Goal: Information Seeking & Learning: Learn about a topic

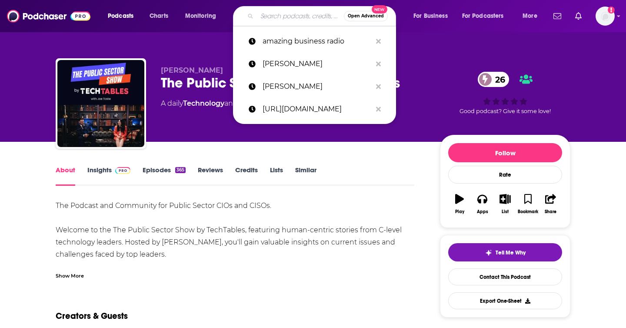
click at [285, 14] on input "Search podcasts, credits, & more..." at bounding box center [300, 16] width 87 height 14
paste input "[URL][DOMAIN_NAME][PERSON_NAME]"
type input "[URL][DOMAIN_NAME][PERSON_NAME]"
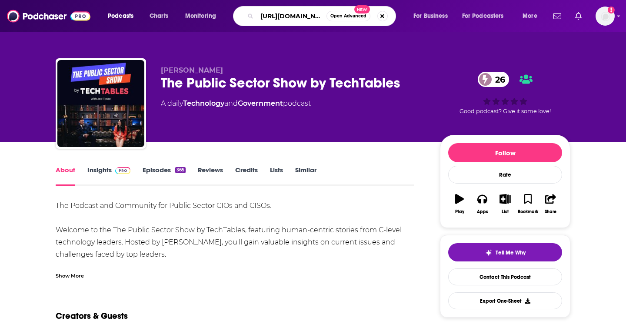
scroll to position [0, 283]
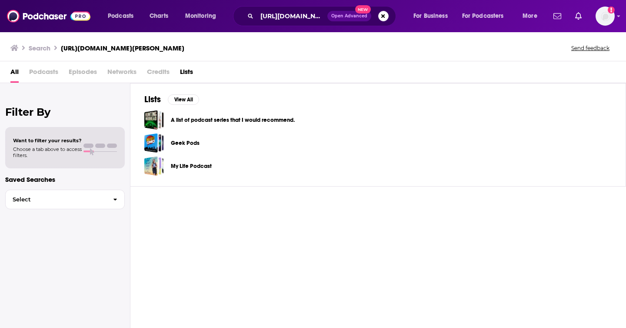
click at [271, 23] on div "[URL][DOMAIN_NAME][PERSON_NAME] Open Advanced New" at bounding box center [314, 16] width 163 height 20
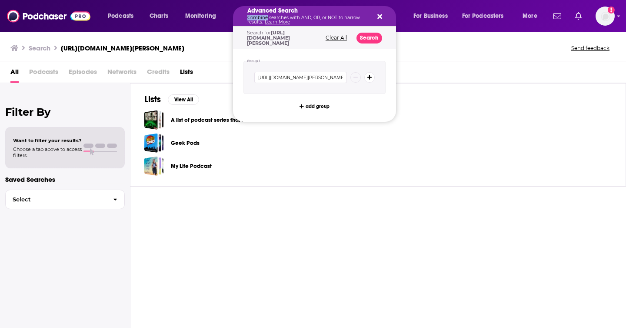
click at [272, 15] on div "Advanced Search Combine searches with AND, OR, or NOT to narrow results. Learn …" at bounding box center [307, 16] width 120 height 17
click at [313, 12] on div "Advanced Search Combine searches with AND, OR, or NOT to narrow results. Learn …" at bounding box center [314, 16] width 163 height 20
click at [313, 20] on div "Advanced Search Combine searches with AND, OR, or NOT to narrow results. Learn …" at bounding box center [314, 16] width 163 height 20
click at [313, 19] on icon "Search podcasts, credits, & more..." at bounding box center [379, 16] width 5 height 7
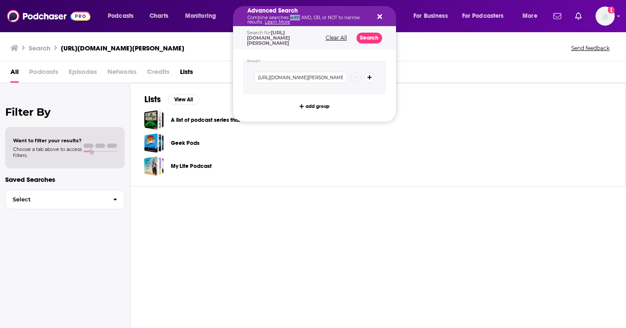
click at [293, 16] on p "Combine searches with AND, OR, or NOT to narrow results. Learn More" at bounding box center [307, 20] width 120 height 9
click at [300, 80] on input "[URL][DOMAIN_NAME][PERSON_NAME]" at bounding box center [300, 77] width 93 height 11
click at [300, 79] on input "[URL][DOMAIN_NAME][PERSON_NAME]" at bounding box center [300, 77] width 93 height 11
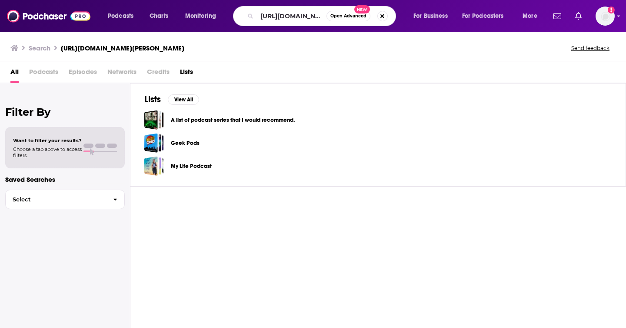
click at [313, 130] on div "A list of podcast series that I would recommend. Geek Pods My Life Podcast" at bounding box center [377, 143] width 467 height 66
click at [313, 14] on button "Search podcasts, credits, & more..." at bounding box center [382, 16] width 10 height 10
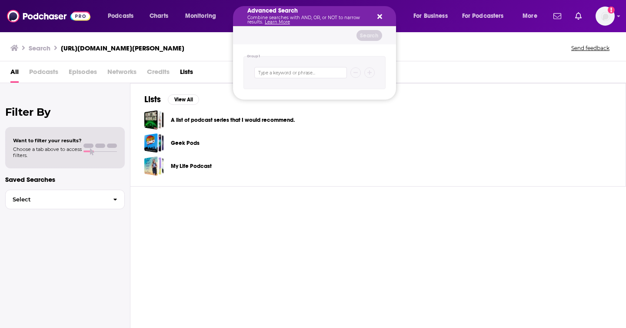
click at [273, 45] on div "Group 1" at bounding box center [314, 71] width 163 height 55
click at [273, 75] on input "Search podcasts, credits, & more..." at bounding box center [300, 72] width 93 height 11
type input "[PERSON_NAME]"
click at [313, 67] on button "Search podcasts, credits, & more..." at bounding box center [369, 72] width 10 height 10
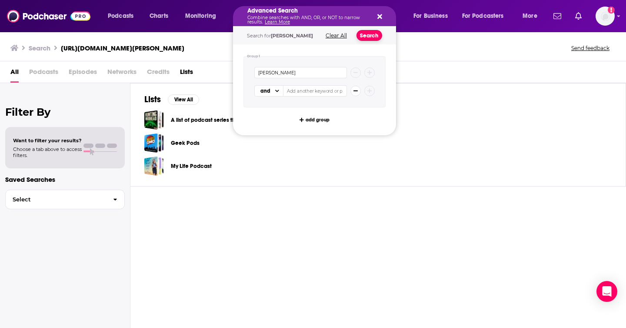
click at [313, 33] on button "Search" at bounding box center [369, 35] width 26 height 11
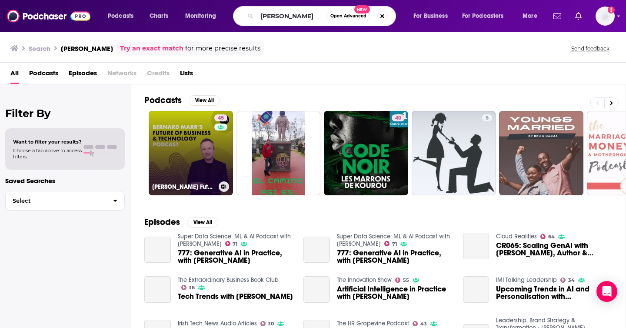
click at [161, 163] on link "45 [PERSON_NAME] Future of Business & Technology Podcast" at bounding box center [191, 153] width 84 height 84
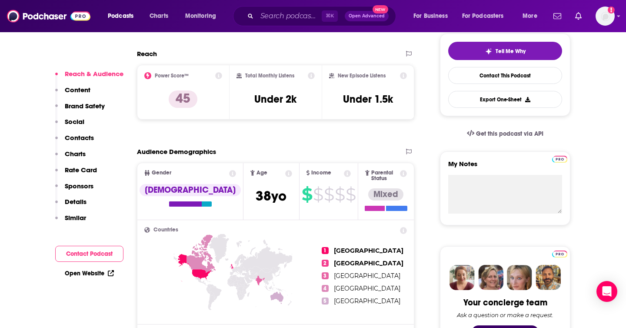
scroll to position [203, 0]
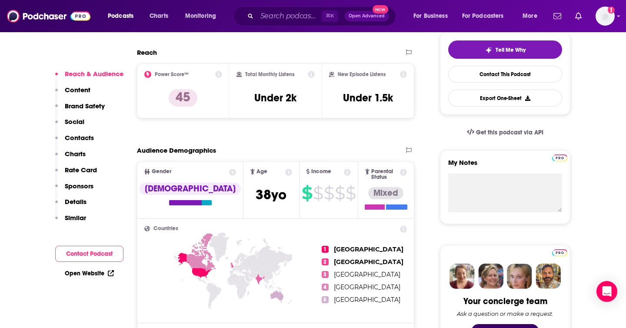
click at [74, 121] on p "Social" at bounding box center [75, 121] width 20 height 8
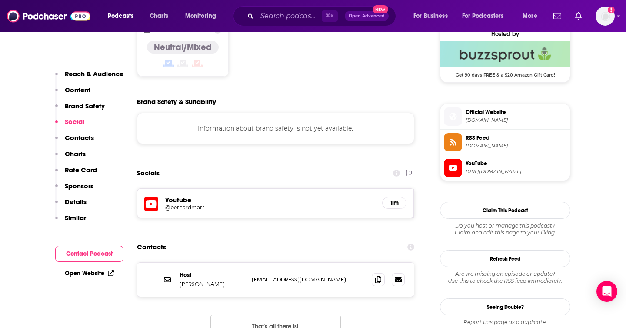
scroll to position [714, 0]
click at [77, 152] on p "Charts" at bounding box center [75, 154] width 21 height 8
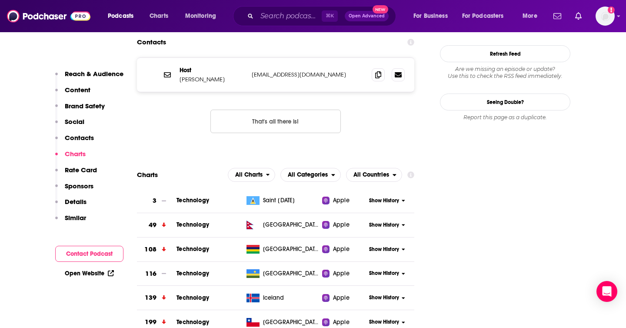
scroll to position [922, 0]
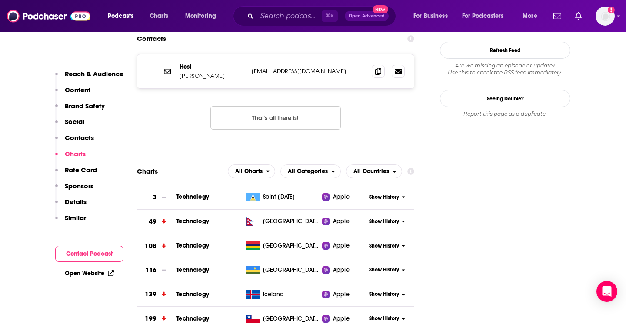
click at [75, 172] on p "Rate Card" at bounding box center [81, 170] width 32 height 8
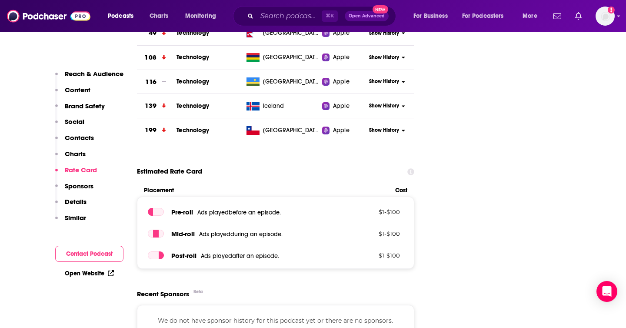
click at [74, 186] on p "Sponsors" at bounding box center [79, 186] width 29 height 8
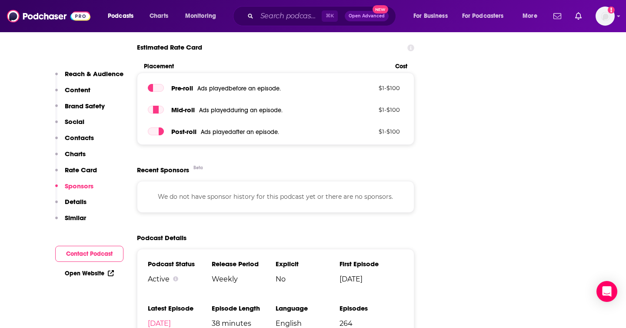
scroll to position [1237, 0]
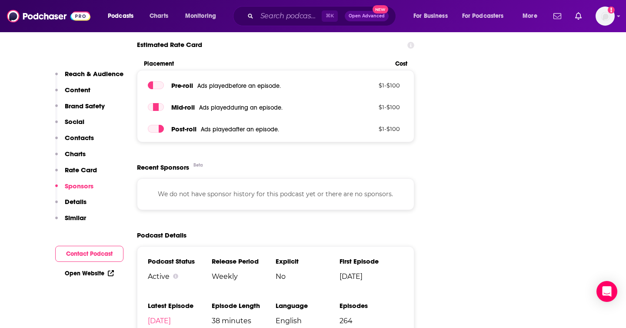
click at [70, 200] on p "Details" at bounding box center [76, 201] width 22 height 8
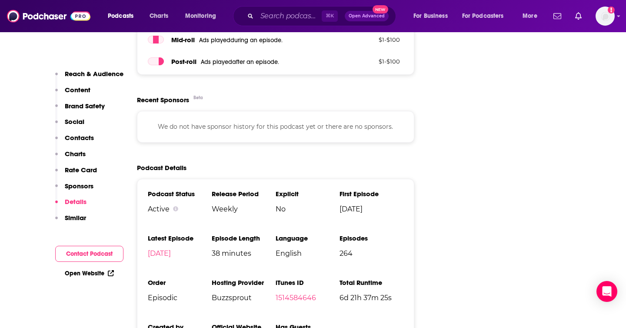
scroll to position [1304, 0]
click at [70, 214] on p "Similar" at bounding box center [75, 217] width 21 height 8
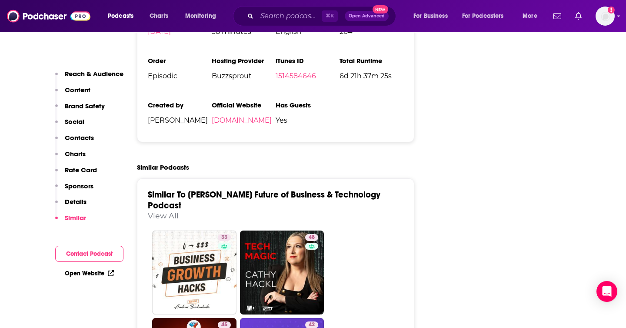
scroll to position [1527, 0]
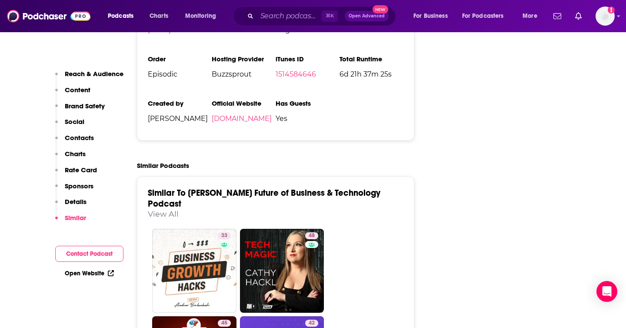
click at [76, 87] on p "Content" at bounding box center [78, 90] width 26 height 8
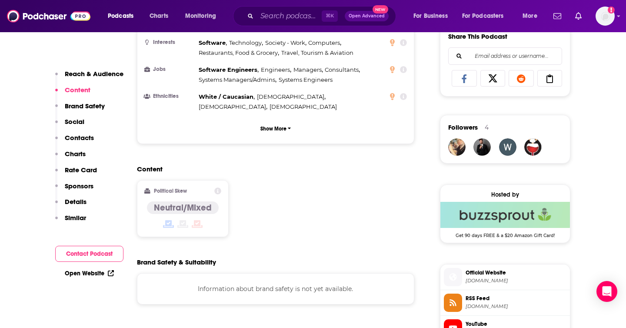
click at [81, 74] on p "Reach & Audience" at bounding box center [94, 74] width 59 height 8
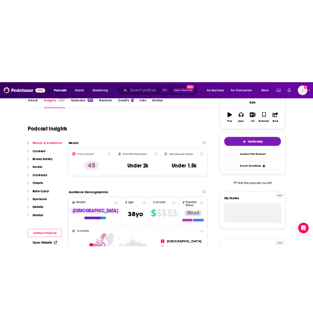
scroll to position [130, 0]
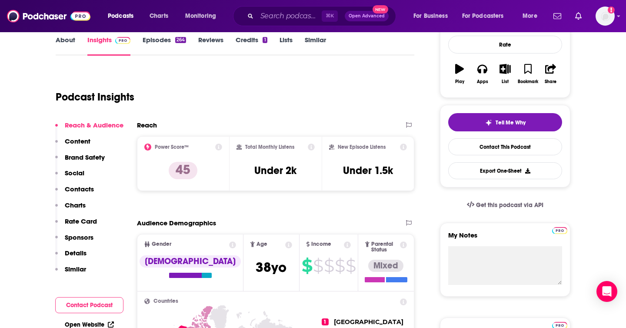
click at [265, 107] on div "Podcast Insights" at bounding box center [232, 92] width 352 height 44
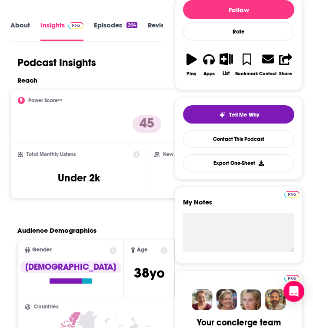
scroll to position [128, 0]
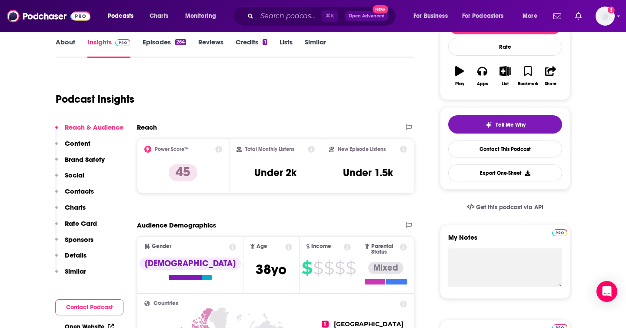
click at [304, 109] on div "Podcast Insights" at bounding box center [232, 94] width 352 height 44
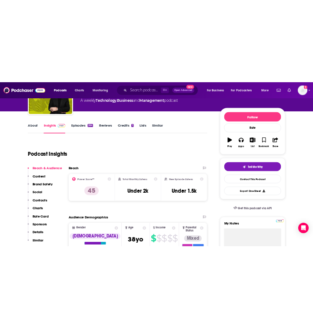
scroll to position [88, 0]
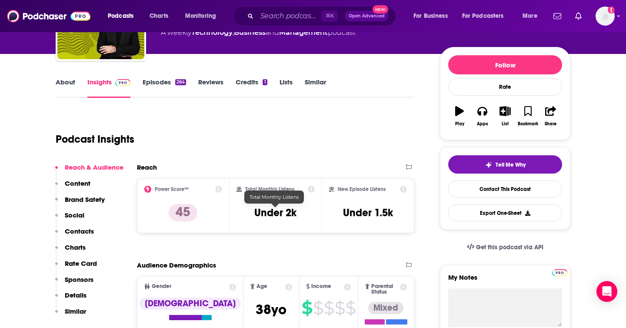
click at [279, 147] on div "Podcast Insights" at bounding box center [232, 134] width 352 height 44
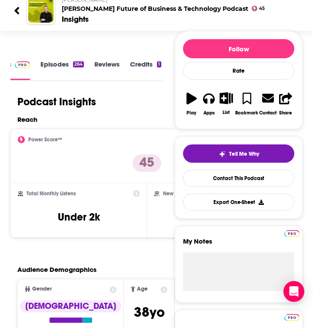
scroll to position [0, 0]
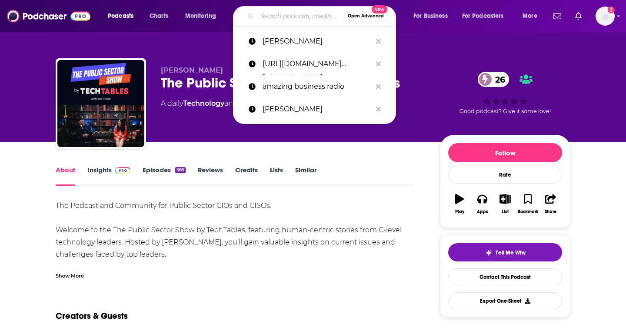
click at [278, 17] on input "Search podcasts, credits, & more..." at bounding box center [300, 16] width 87 height 14
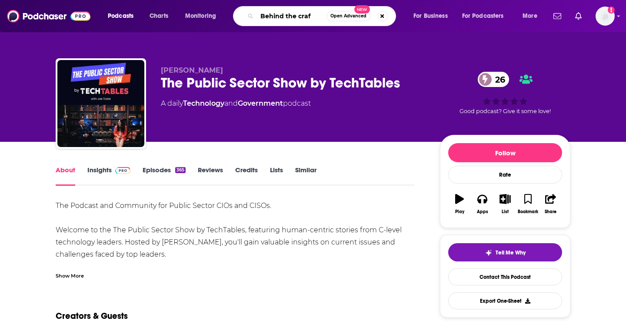
type input "Behind the craft"
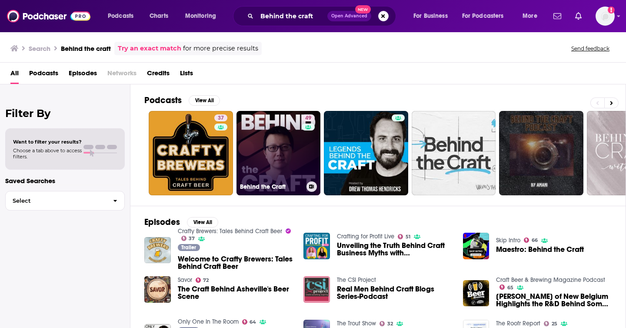
click at [264, 129] on link "49 Behind the Craft" at bounding box center [278, 153] width 84 height 84
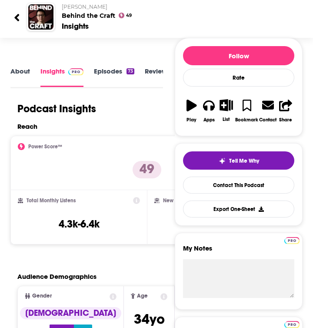
scroll to position [81, 0]
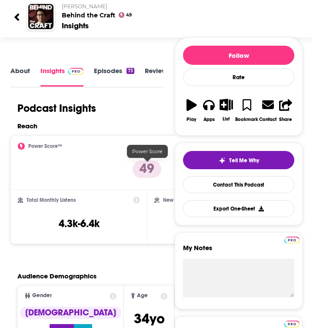
click at [143, 169] on p "49" at bounding box center [147, 168] width 29 height 17
